Goal: Register for event/course

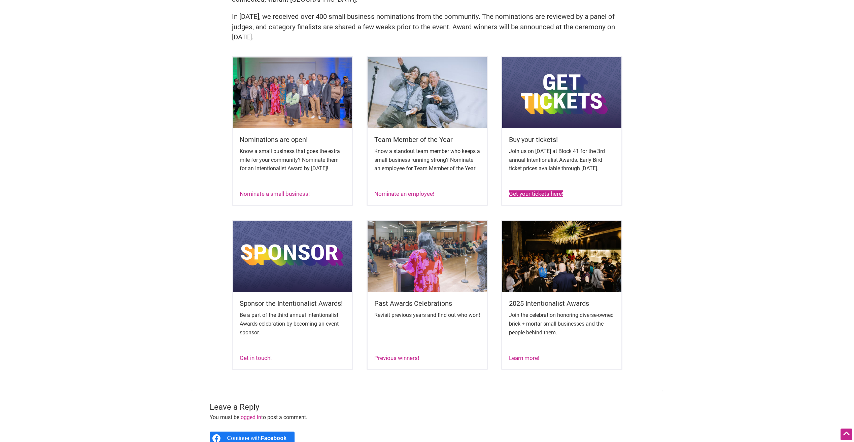
scroll to position [236, 0]
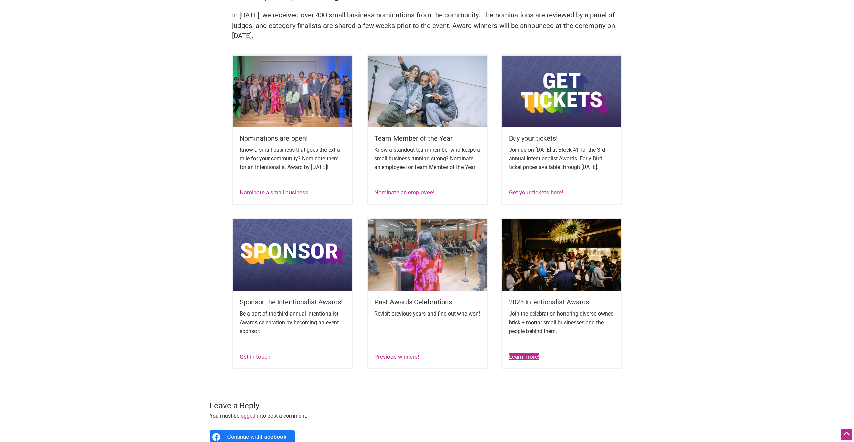
click at [417, 313] on link "Learn more!" at bounding box center [524, 356] width 30 height 7
